Goal: Book appointment/travel/reservation

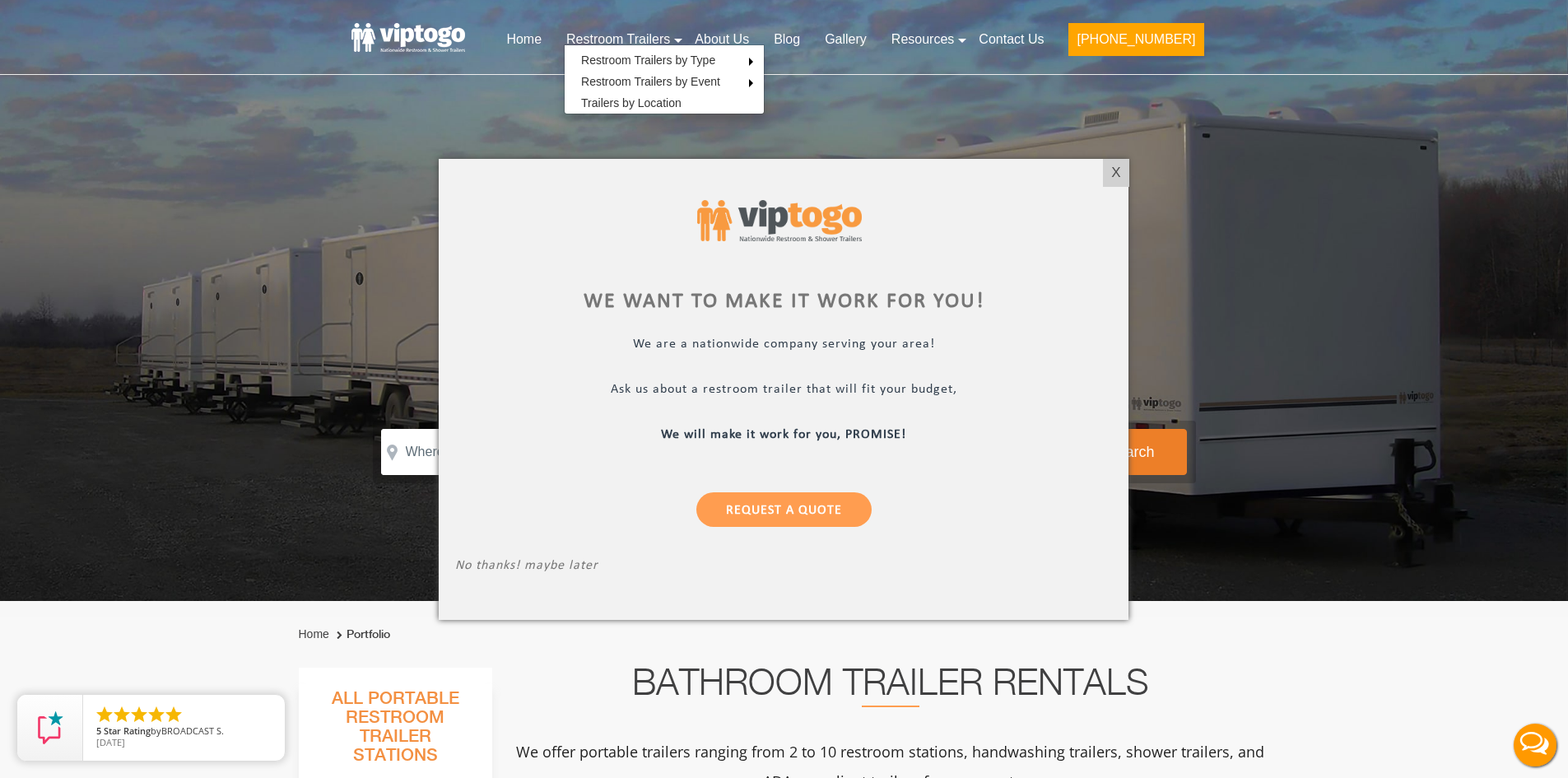
drag, startPoint x: 1110, startPoint y: 174, endPoint x: 870, endPoint y: 355, distance: 300.6
click at [1110, 174] on div "X" at bounding box center [1115, 173] width 25 height 28
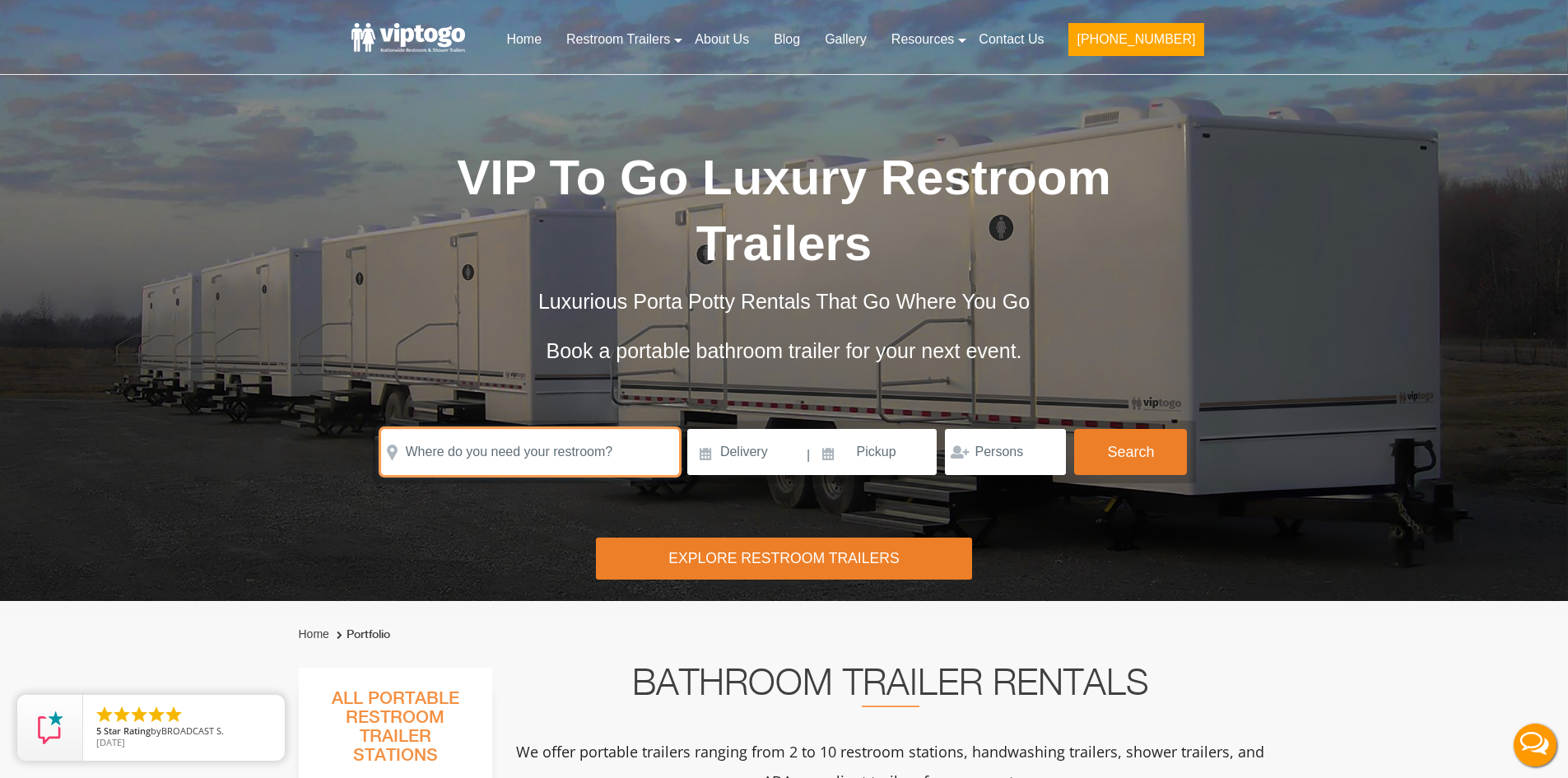
click at [420, 457] on input "text" at bounding box center [530, 452] width 298 height 46
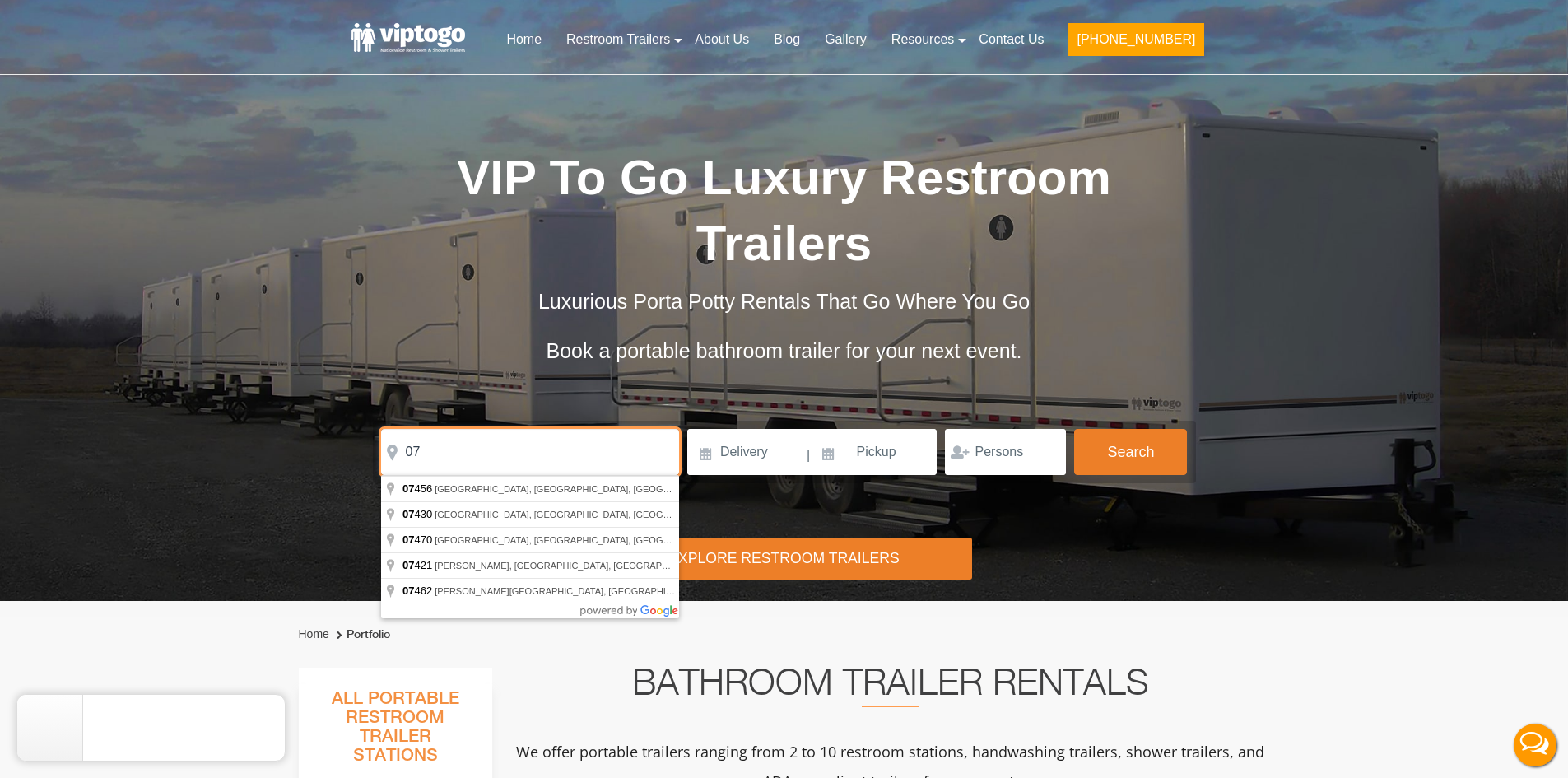
type input "0"
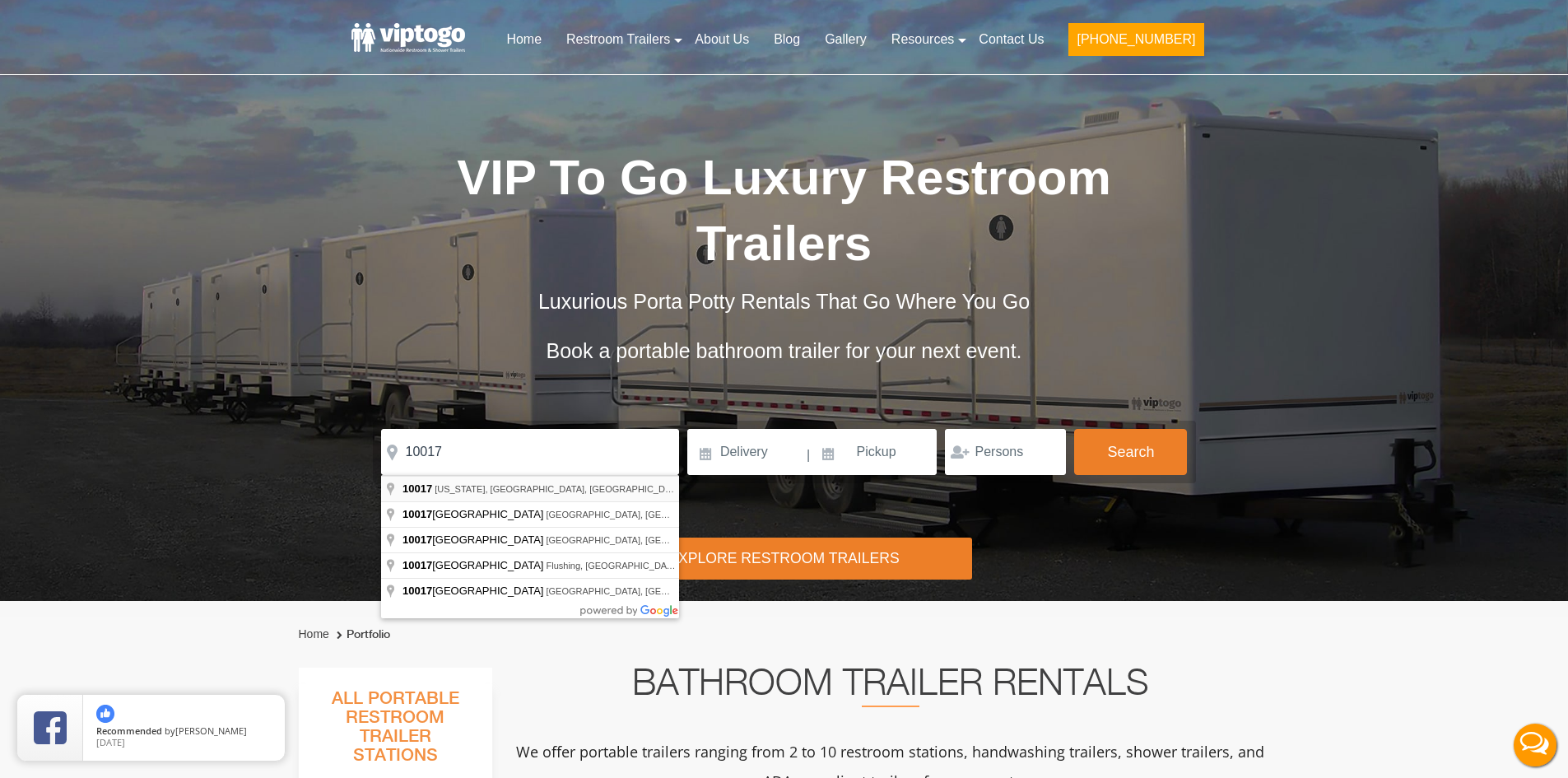
type input "[US_STATE][GEOGRAPHIC_DATA]"
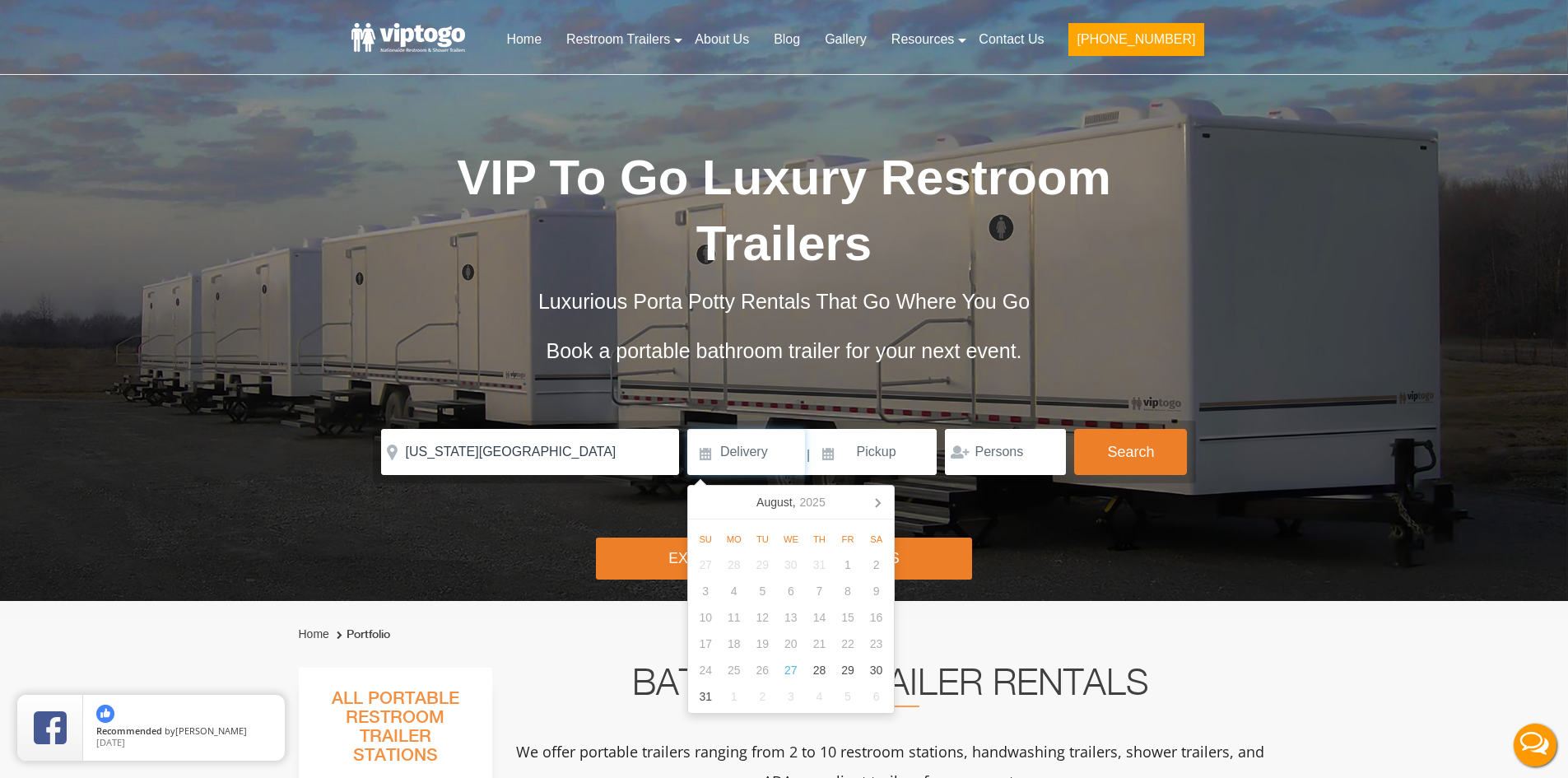
click at [765, 459] on input at bounding box center [746, 452] width 118 height 46
click at [873, 500] on icon at bounding box center [877, 502] width 26 height 26
click at [740, 568] on div "1" at bounding box center [733, 564] width 29 height 26
type input "[DATE]"
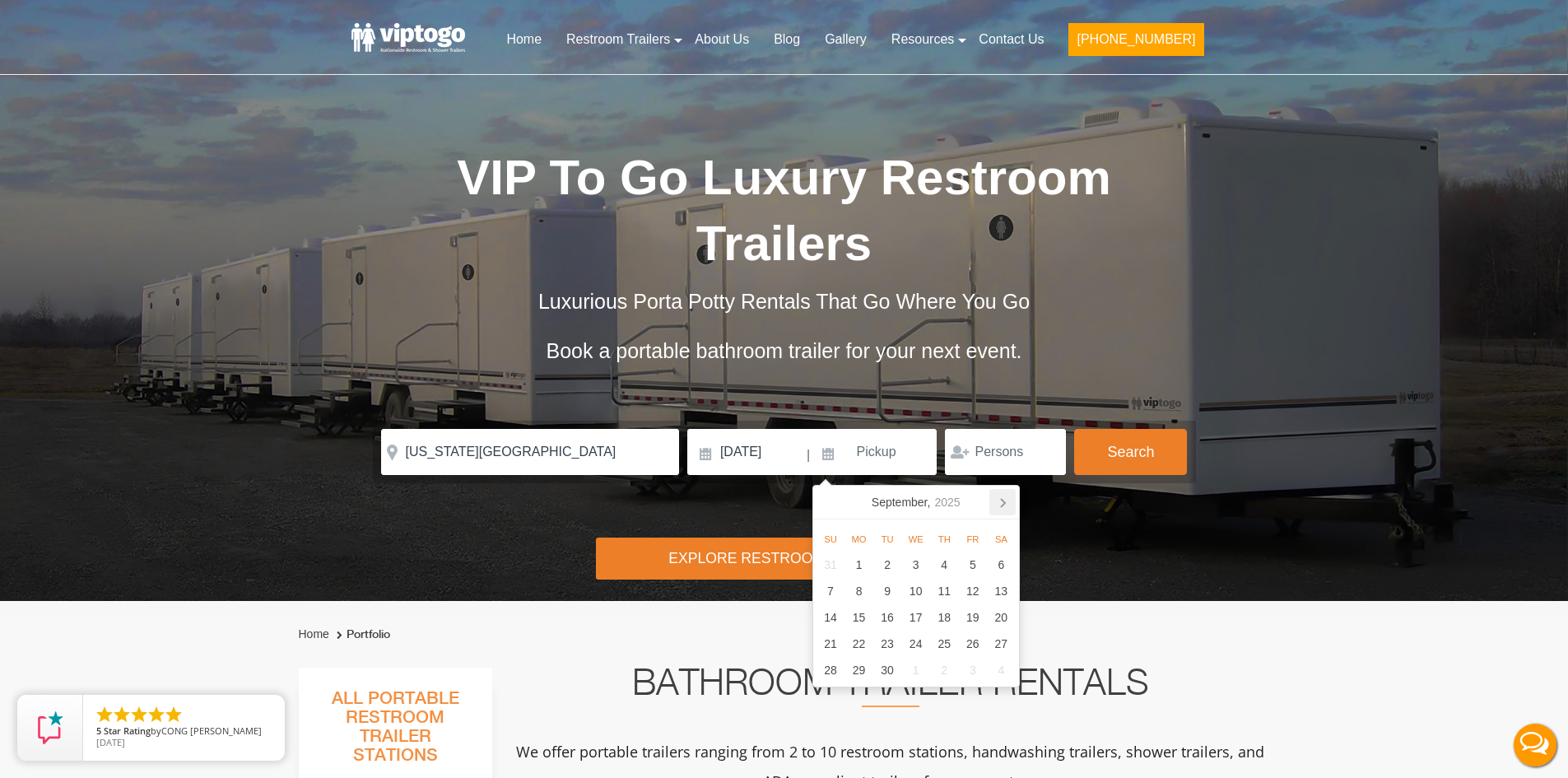
click at [1009, 505] on icon at bounding box center [1002, 502] width 26 height 26
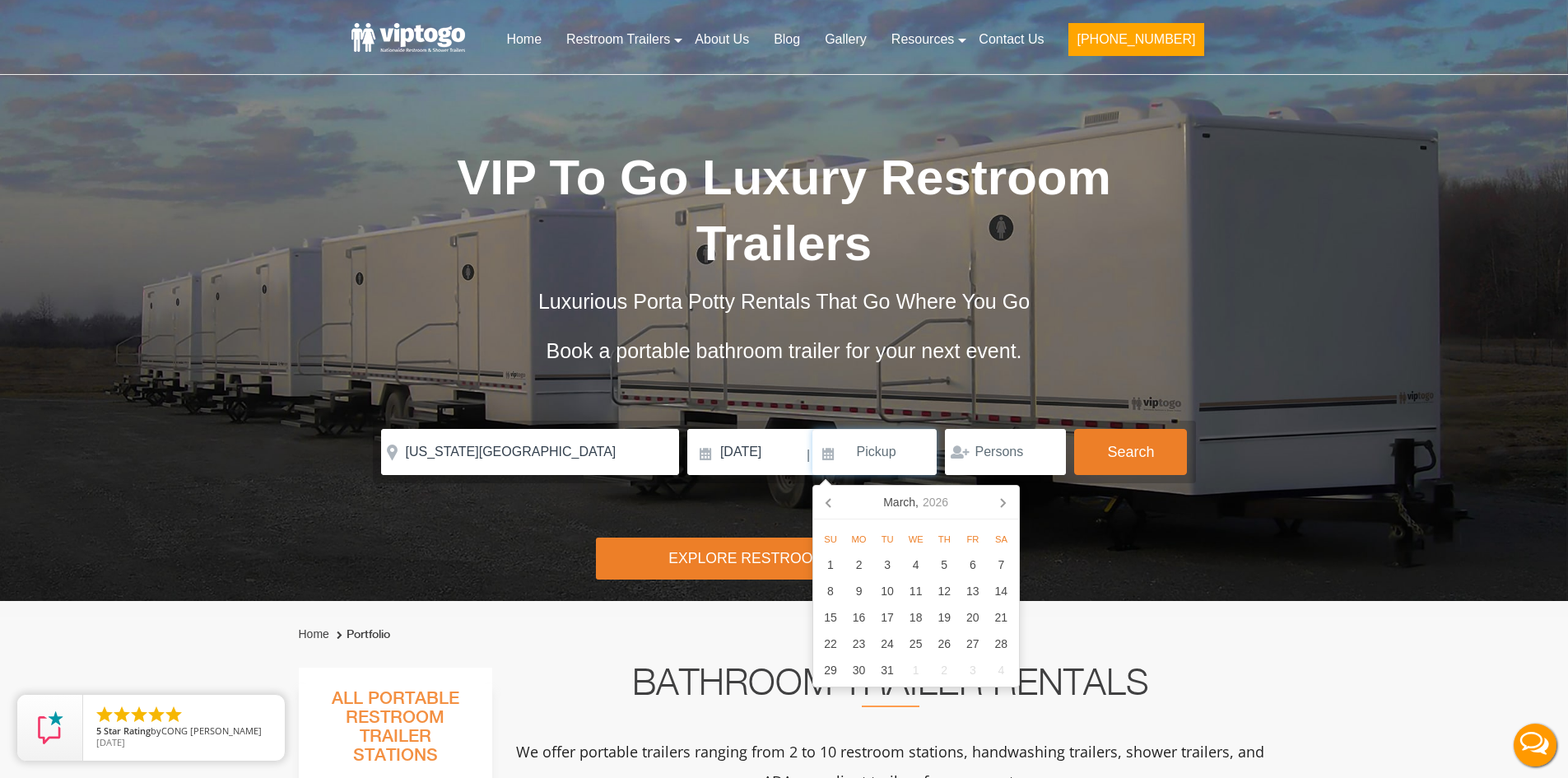
click at [1009, 505] on icon at bounding box center [1002, 502] width 26 height 26
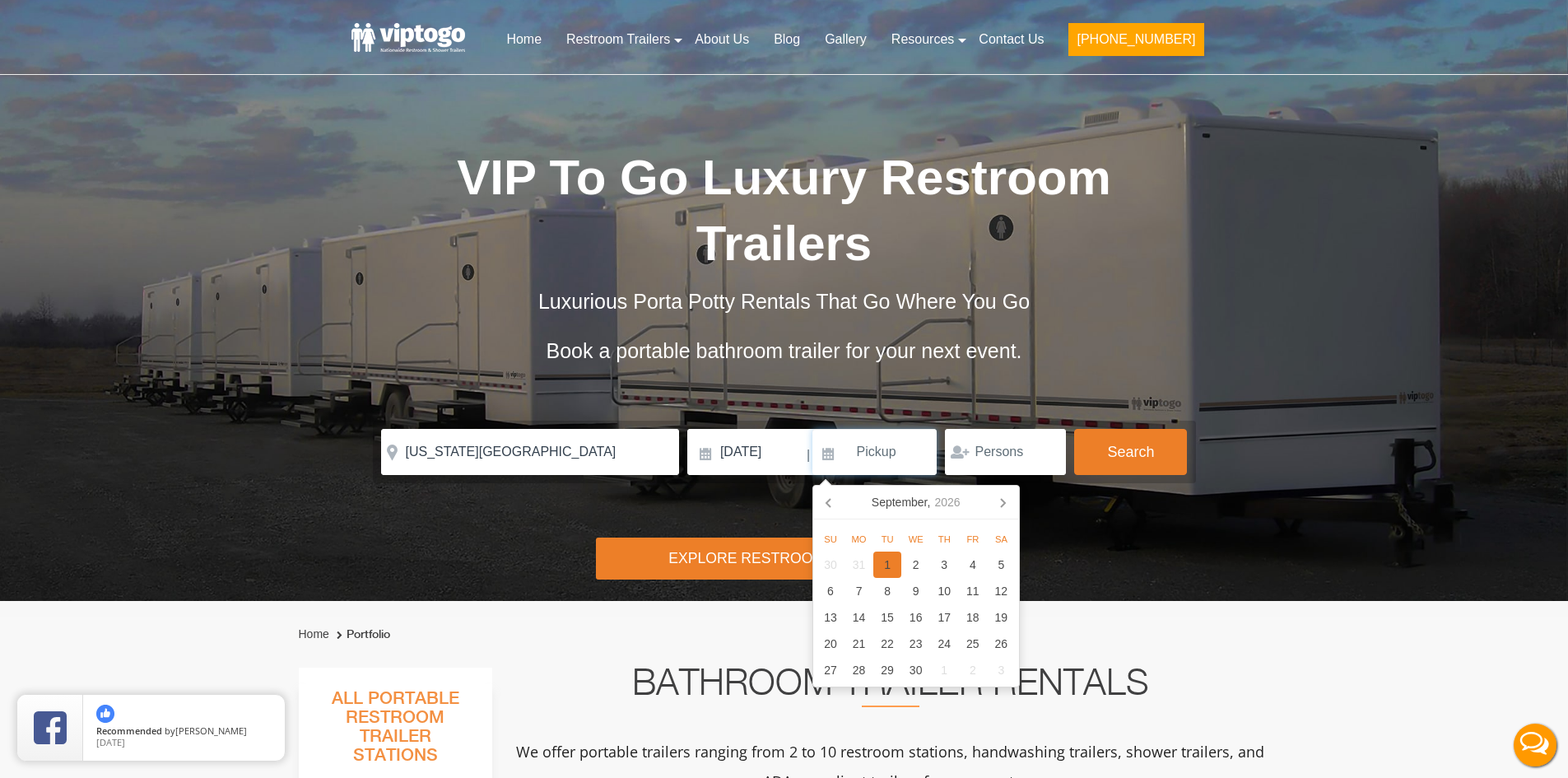
click at [896, 561] on div "1" at bounding box center [887, 564] width 29 height 26
type input "[DATE]"
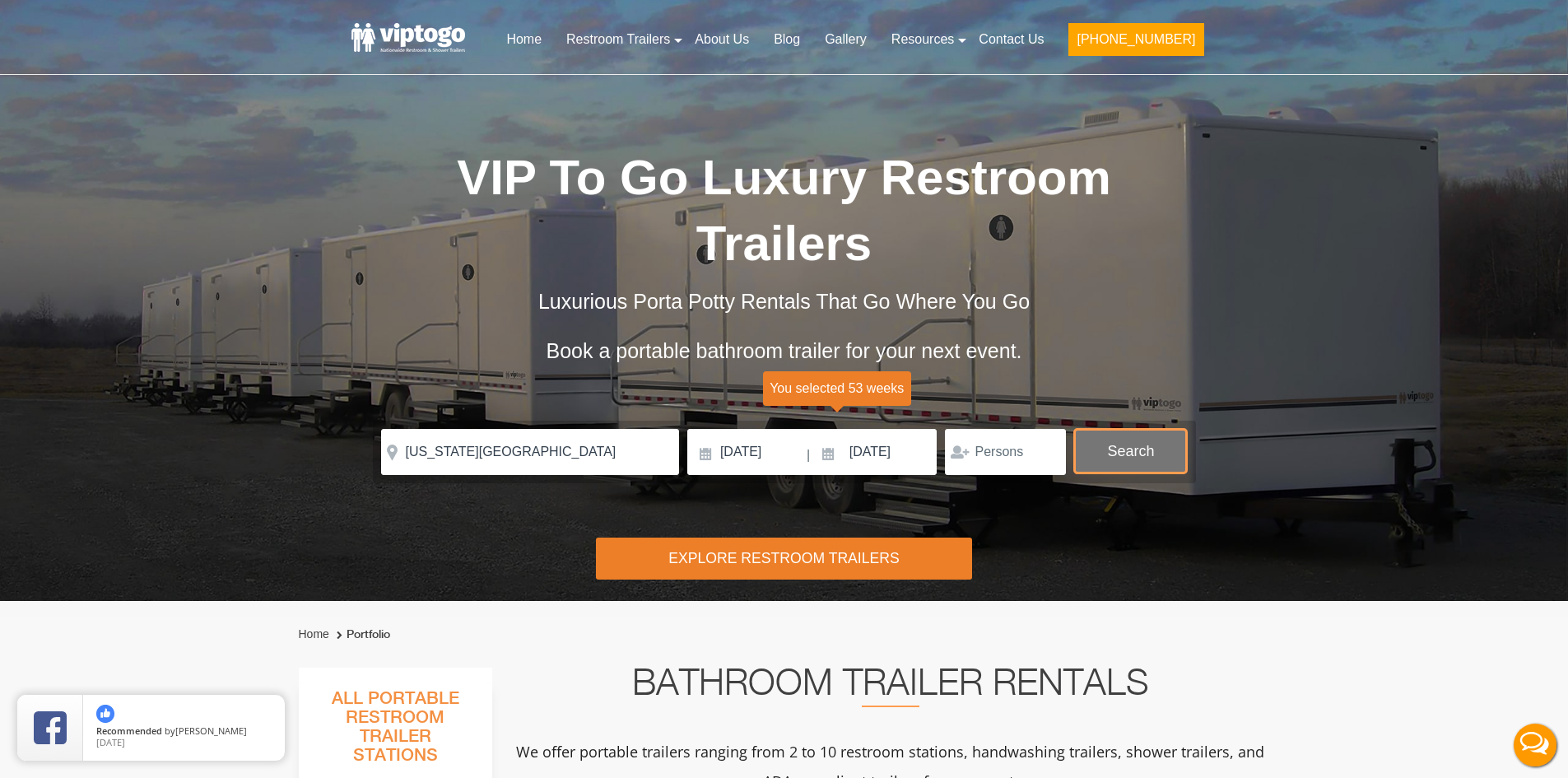
click at [1112, 455] on button "Search" at bounding box center [1130, 451] width 112 height 44
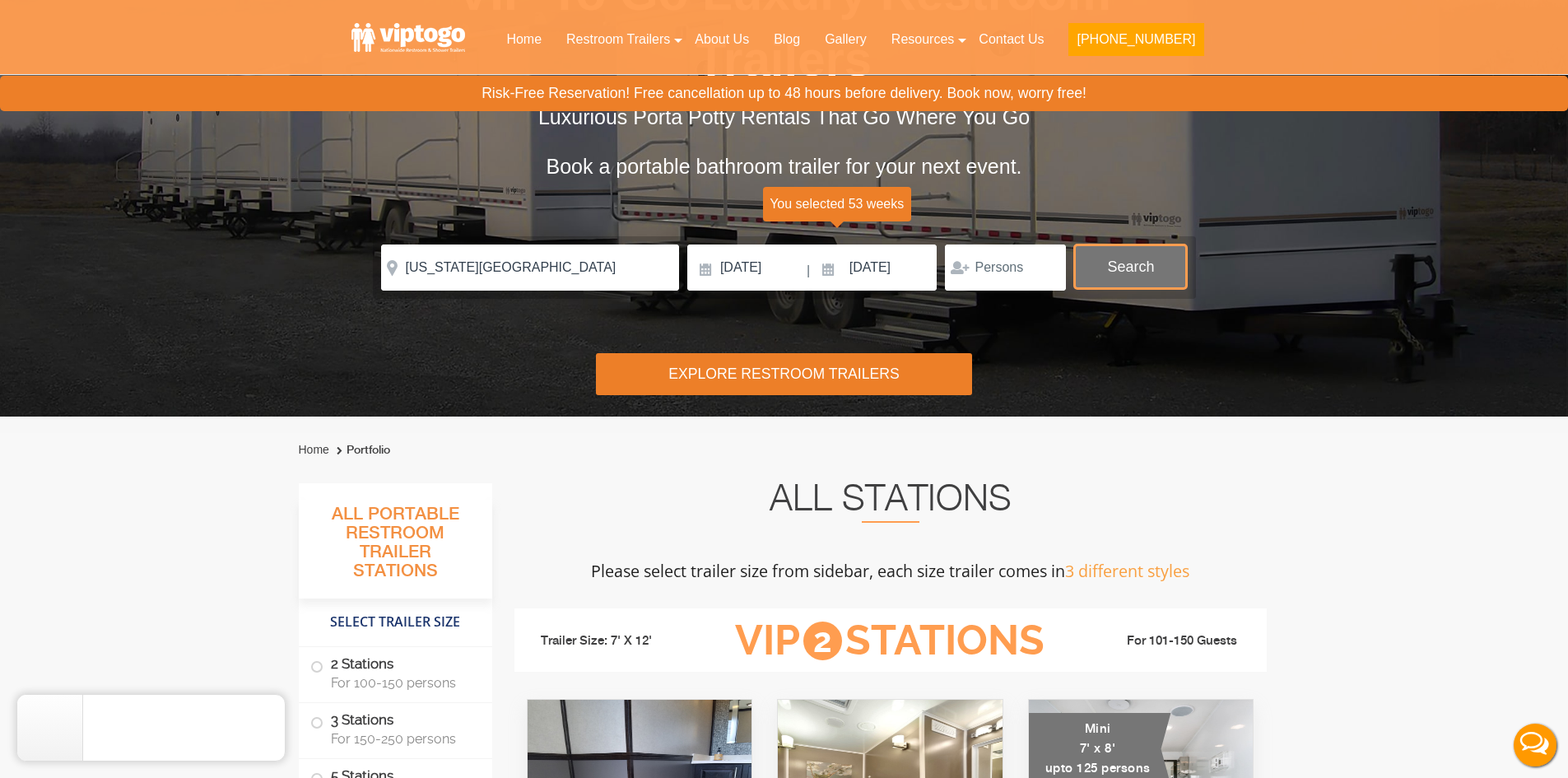
scroll to position [9, 0]
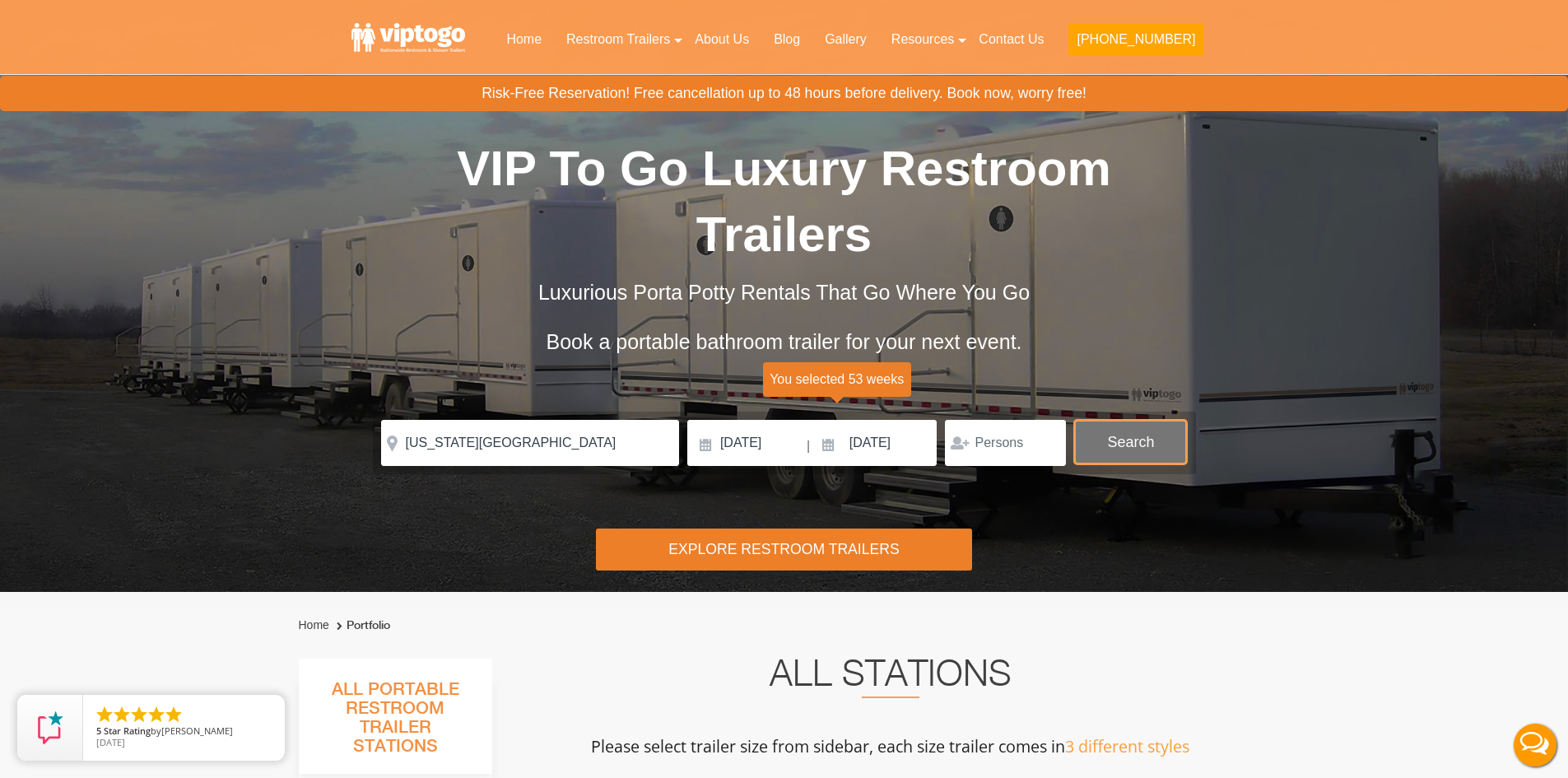
click at [1152, 434] on button "Search" at bounding box center [1130, 441] width 112 height 44
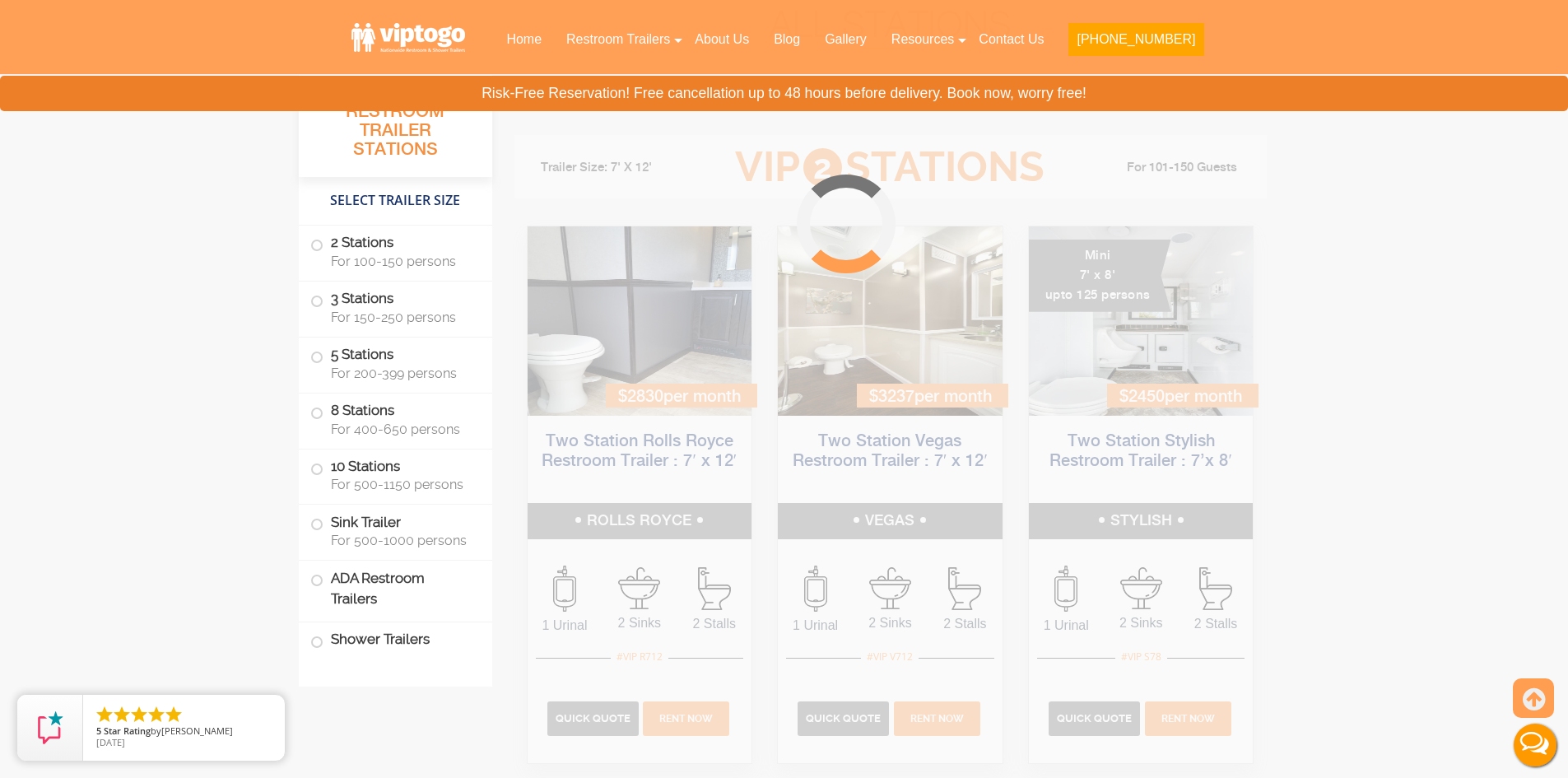
scroll to position [667, 0]
